Goal: Information Seeking & Learning: Find specific fact

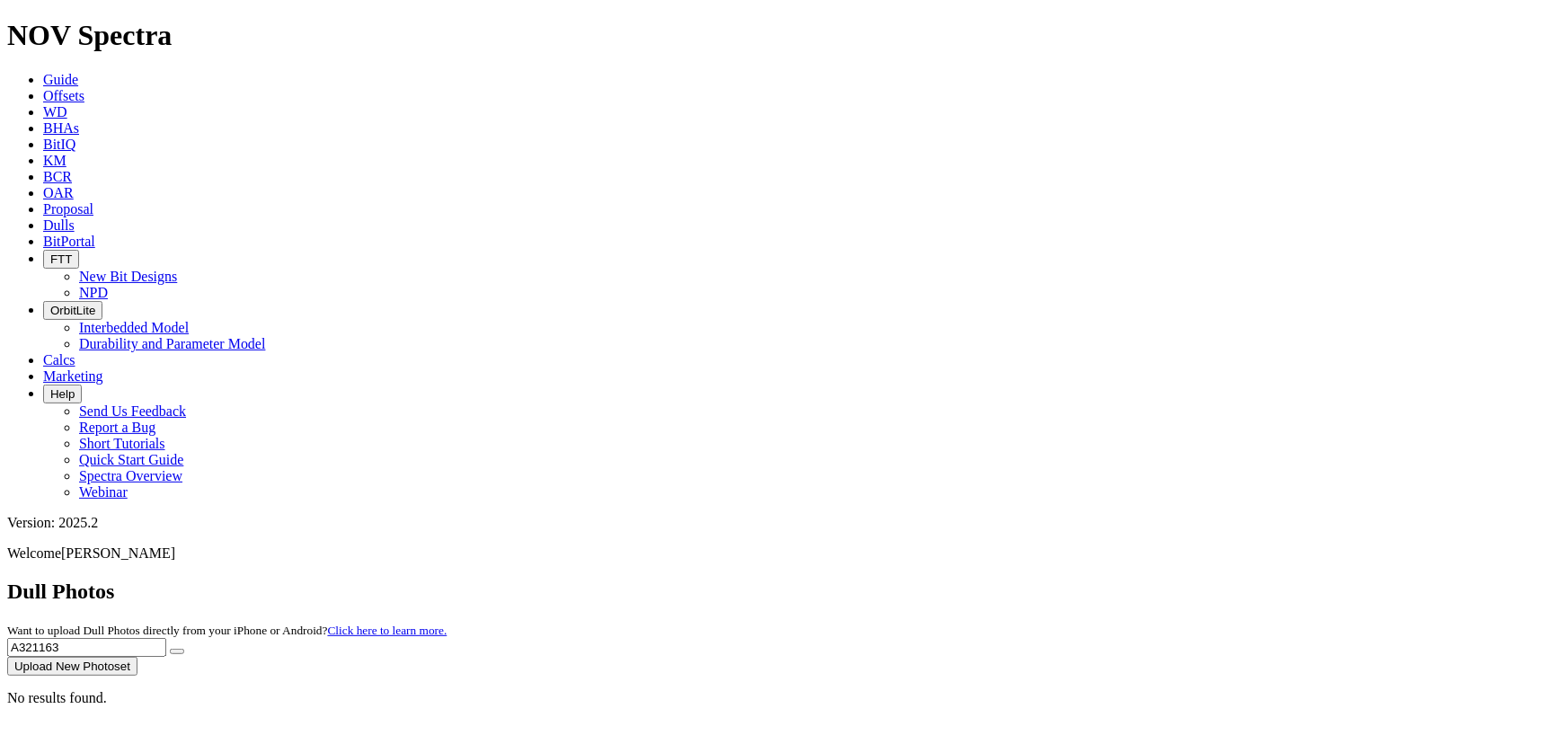
click at [44, 88] on icon at bounding box center [44, 95] width 0 height 15
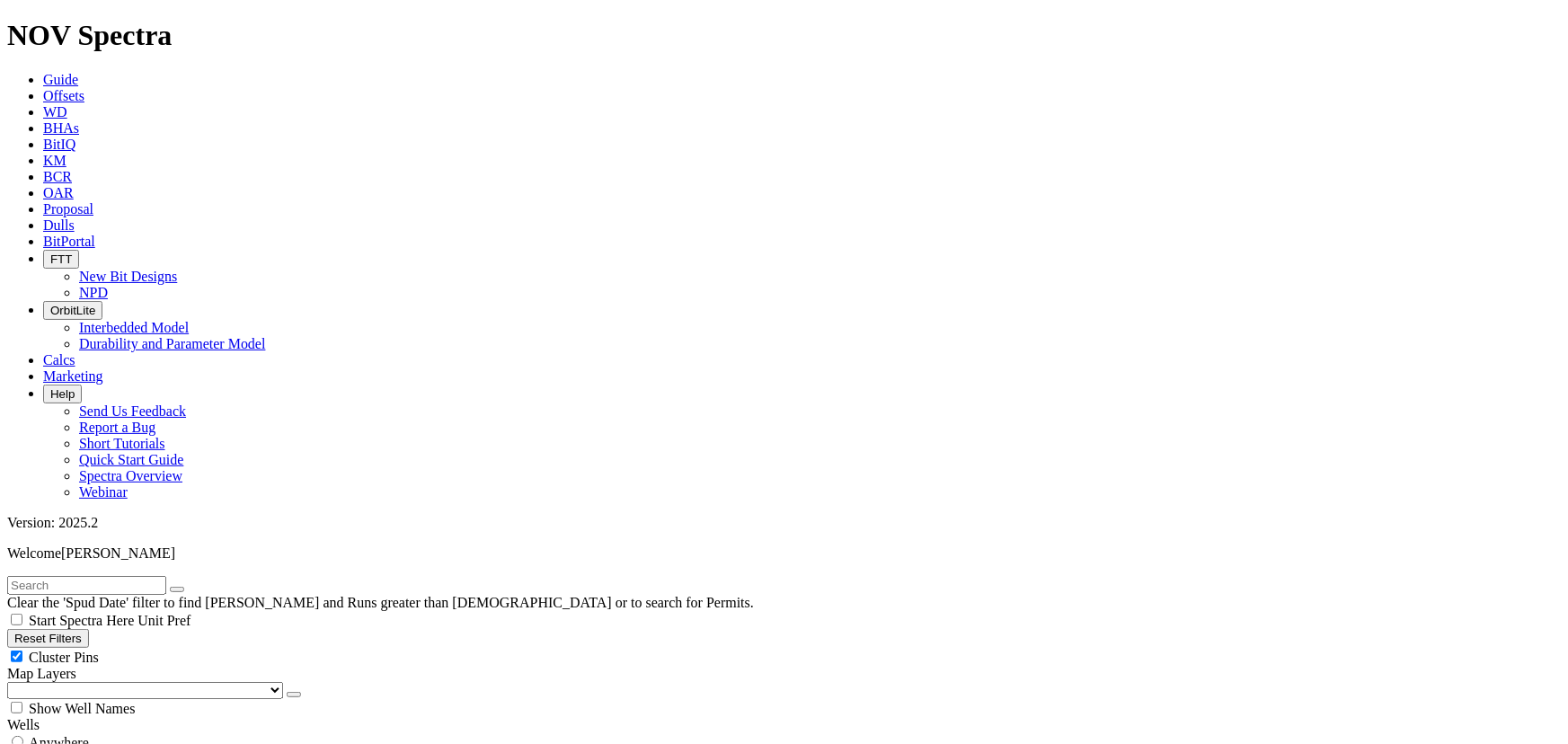
click at [150, 576] on input "text" at bounding box center [87, 585] width 159 height 19
type input "[PERSON_NAME] 1301"
click at [89, 735] on span "Anywhere" at bounding box center [59, 742] width 61 height 15
radio input "true"
radio input "false"
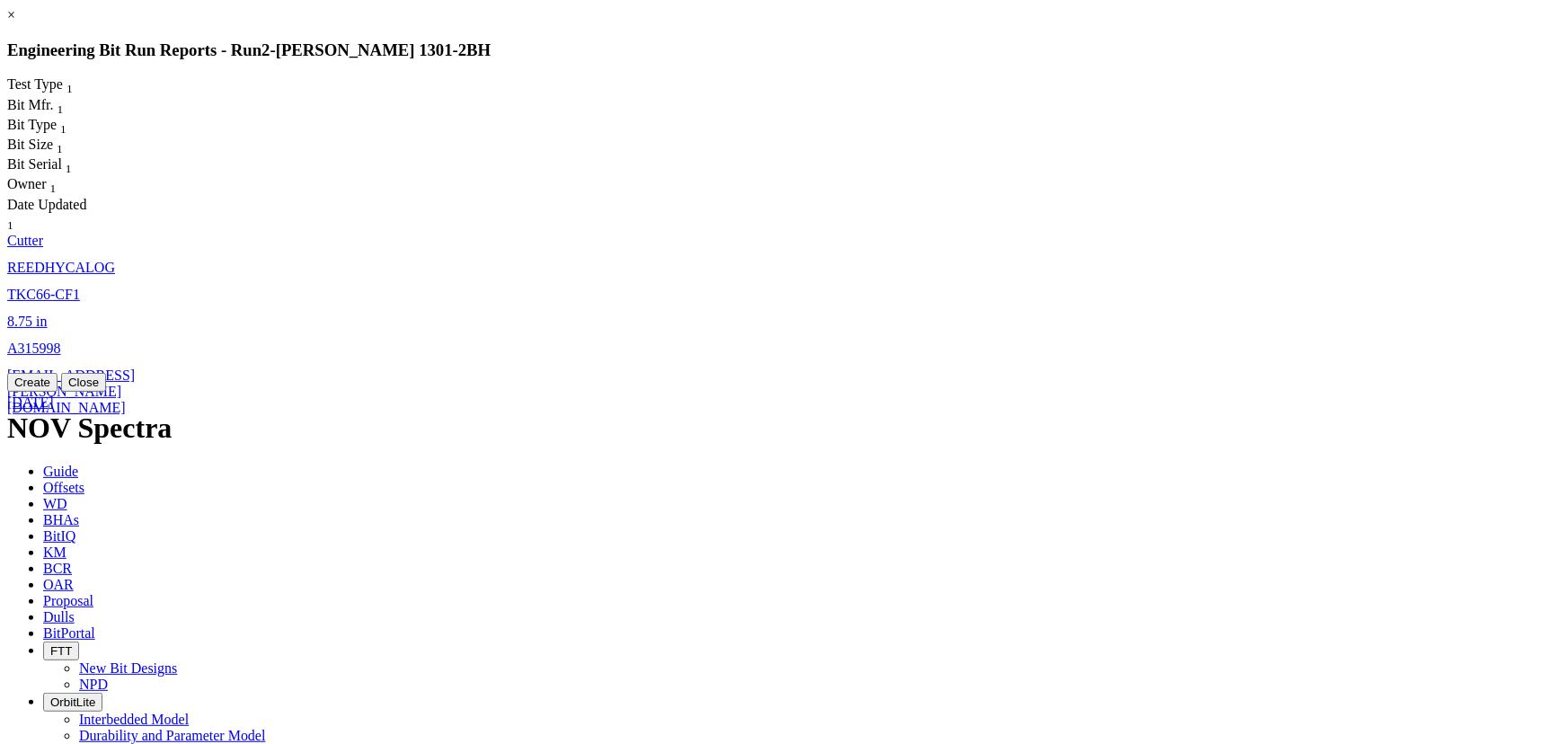
click at [46, 314] on link "8.75 in" at bounding box center [27, 321] width 40 height 15
select select "Cutter"
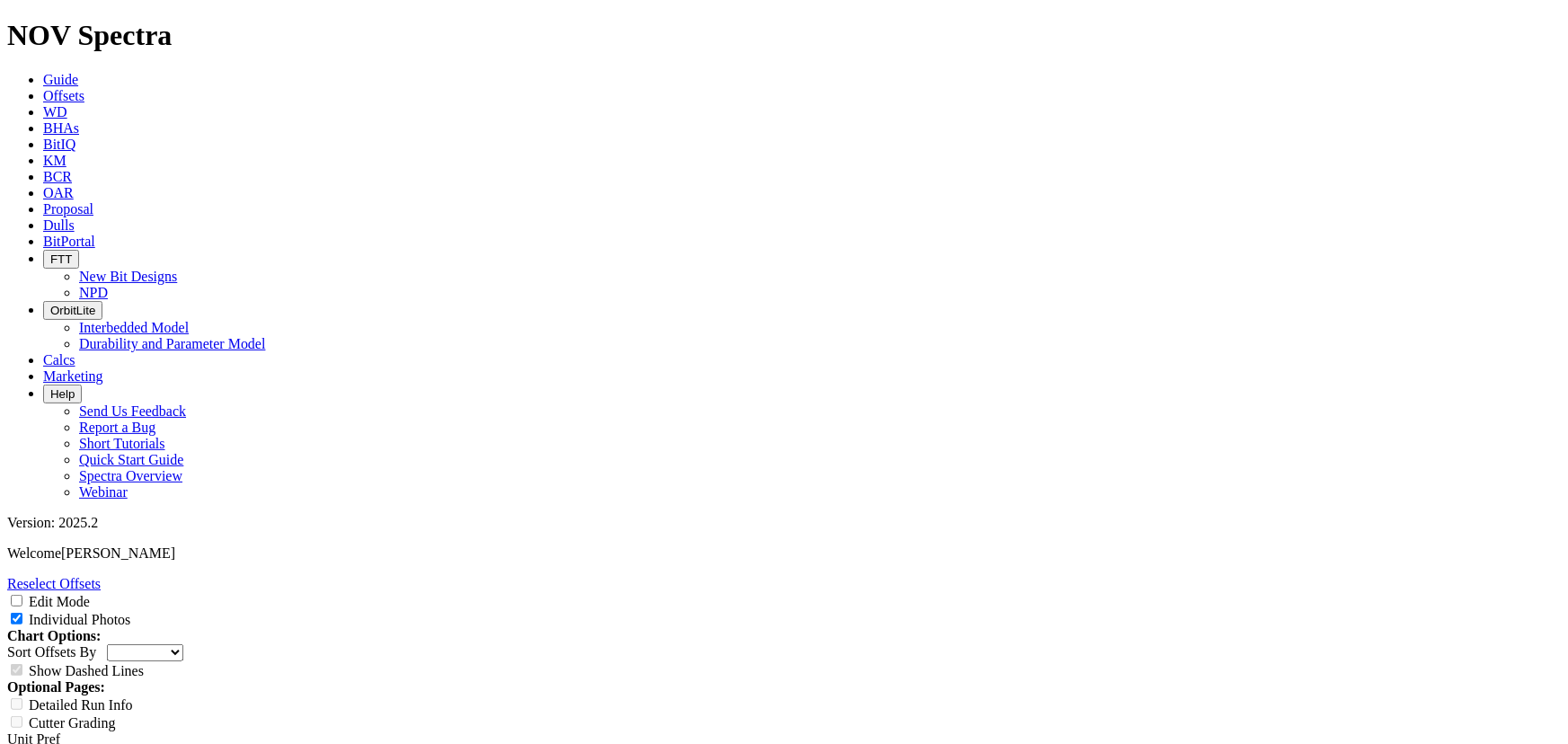
scroll to position [244, 0]
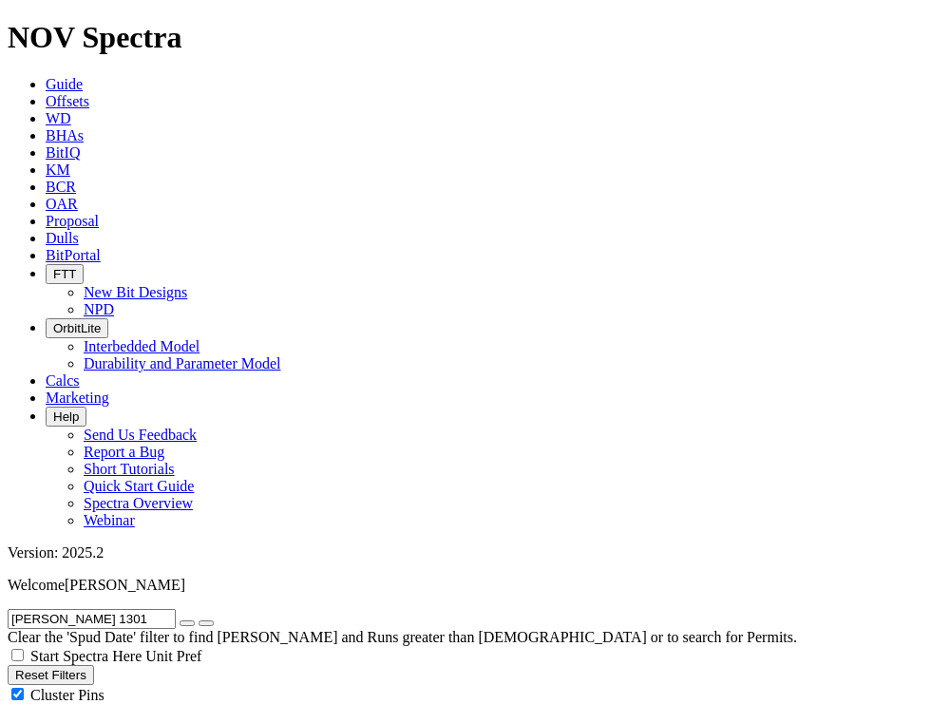
radio input "false"
radio input "true"
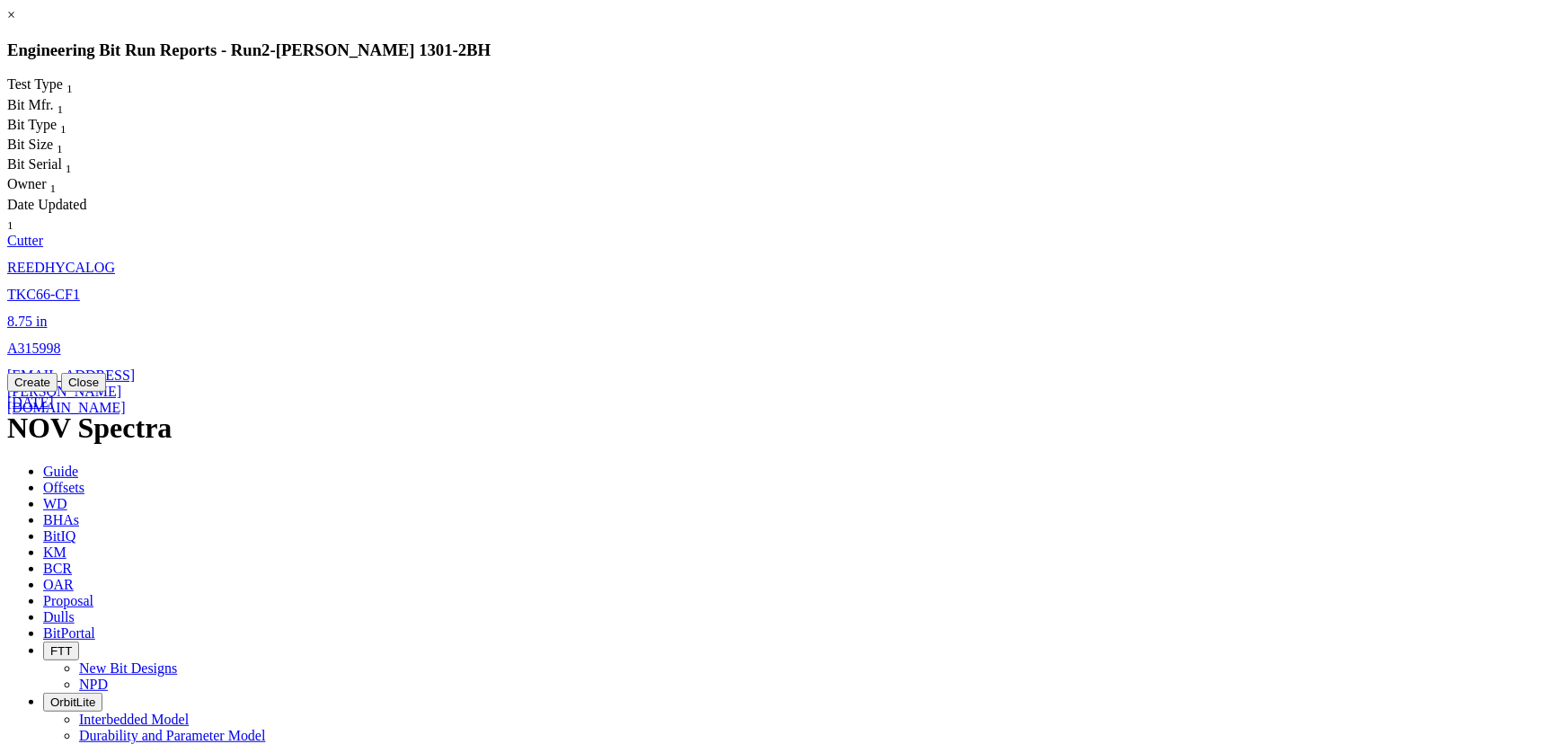
click at [61, 340] on link "A315998" at bounding box center [34, 348] width 54 height 15
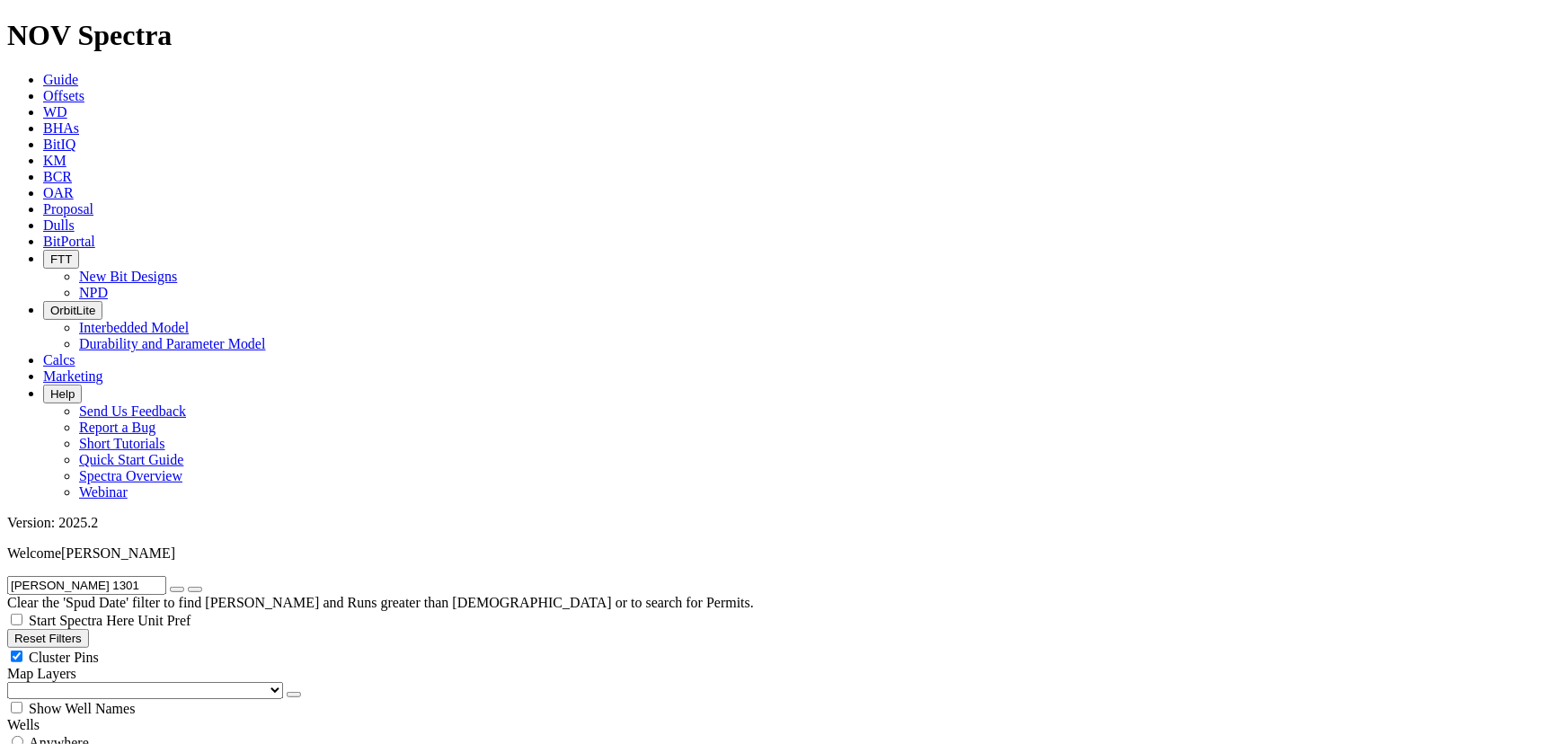
select select "Cutter"
